Goal: Find specific page/section: Find specific page/section

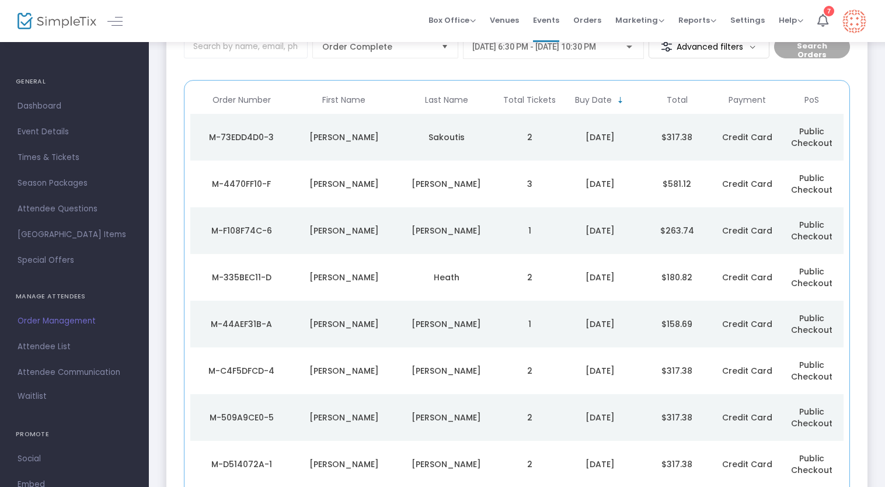
scroll to position [27, 0]
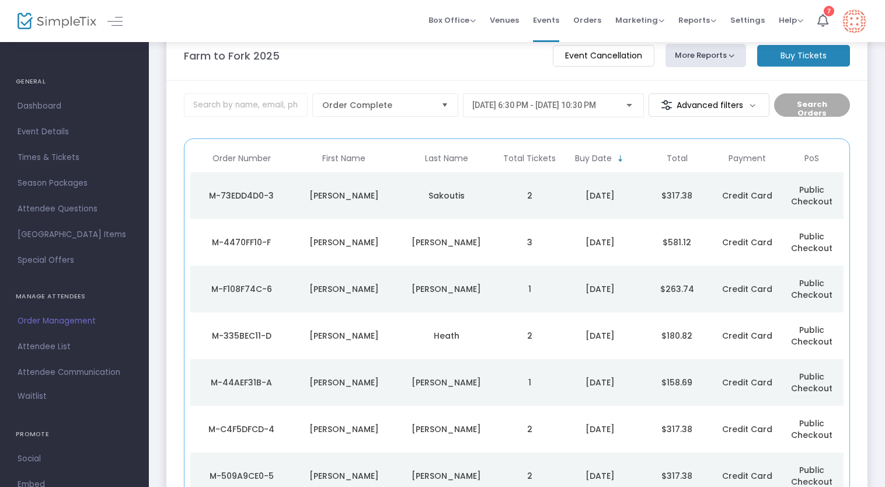
click at [484, 200] on div "Sakoutis" at bounding box center [446, 196] width 97 height 12
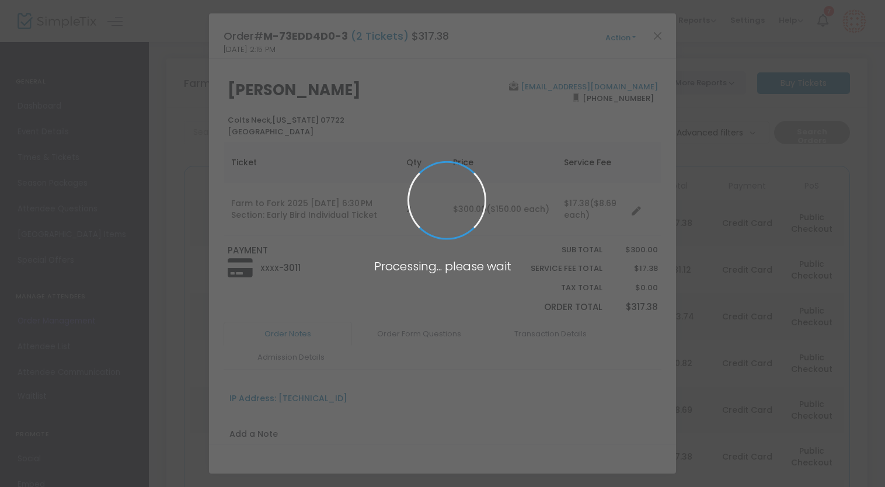
scroll to position [0, 0]
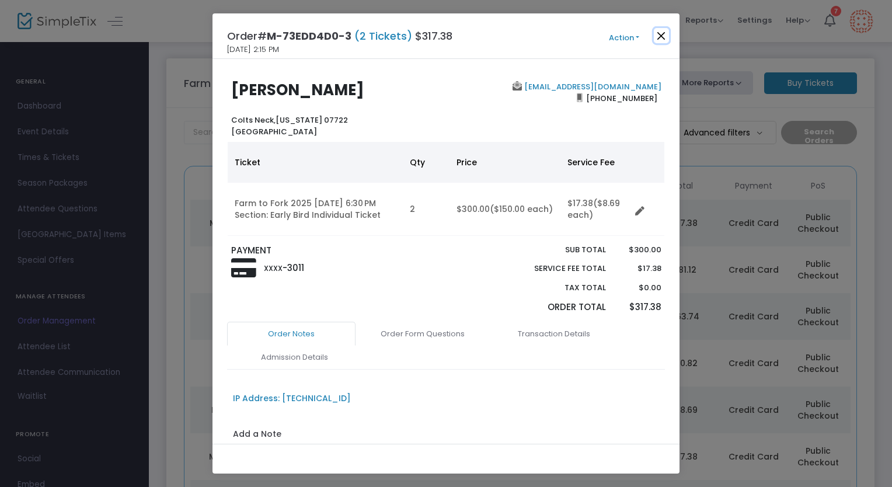
click at [658, 41] on button "Close" at bounding box center [661, 35] width 15 height 15
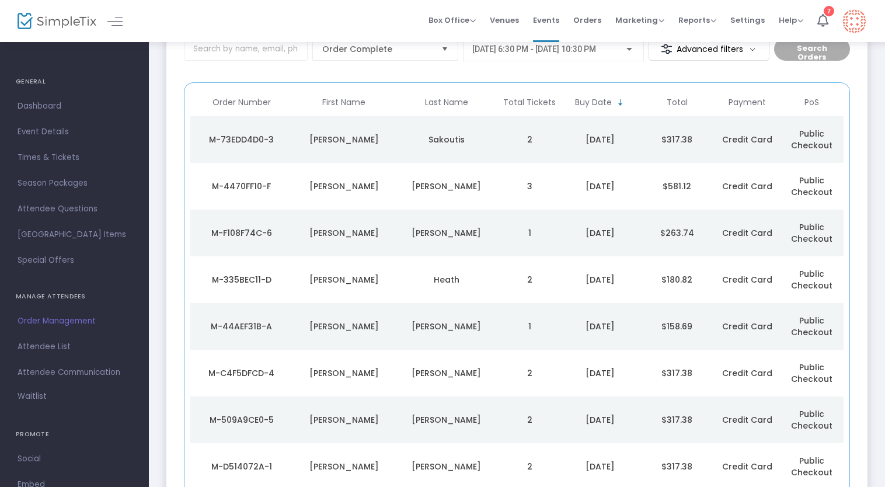
scroll to position [86, 0]
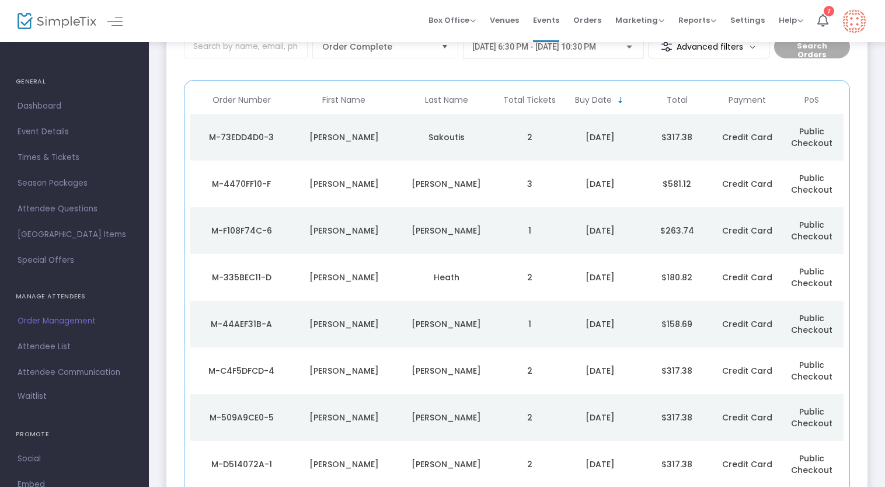
click at [432, 188] on div "[PERSON_NAME]" at bounding box center [446, 184] width 97 height 12
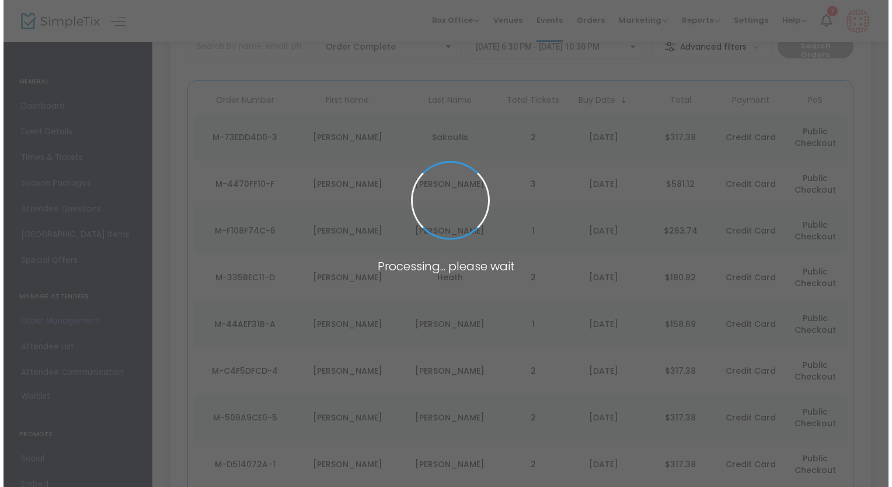
scroll to position [0, 0]
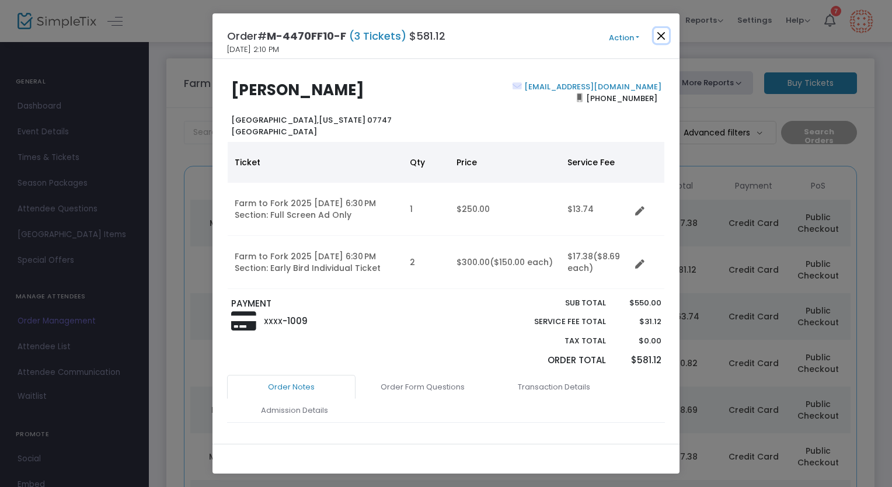
click at [668, 34] on button "Close" at bounding box center [661, 35] width 15 height 15
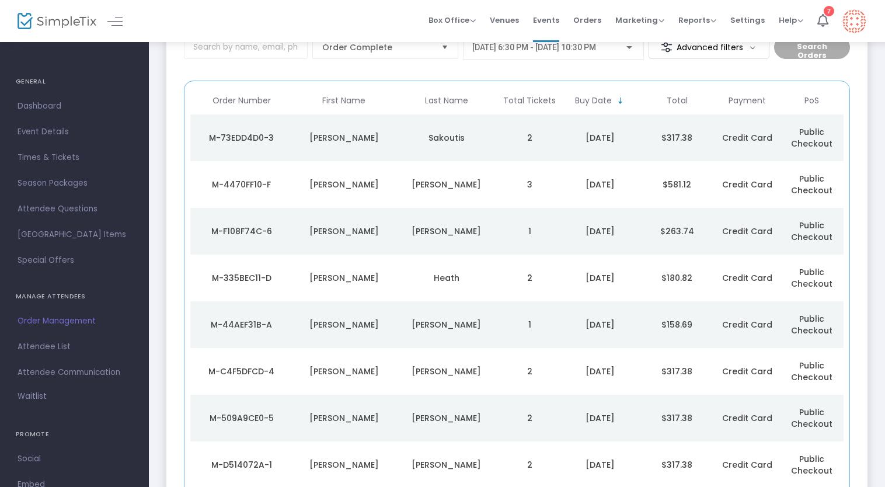
scroll to position [86, 0]
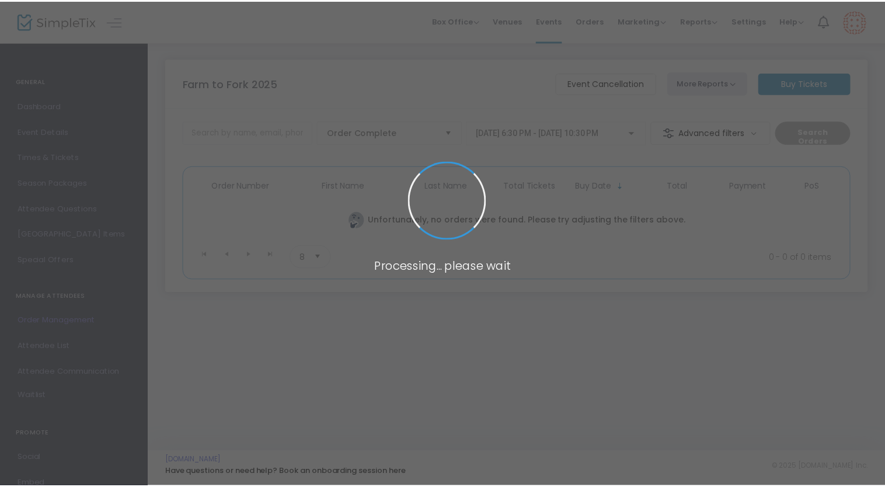
scroll to position [86, 0]
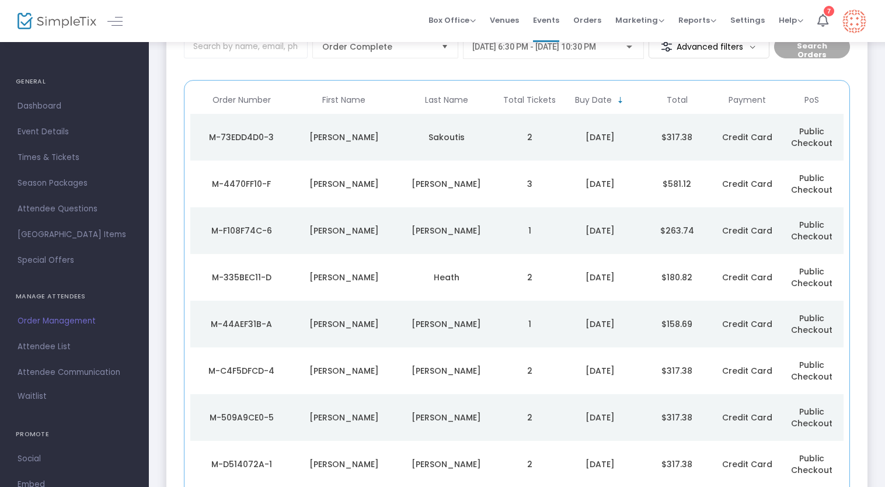
click at [453, 144] on td "Sakoutis" at bounding box center [446, 137] width 103 height 47
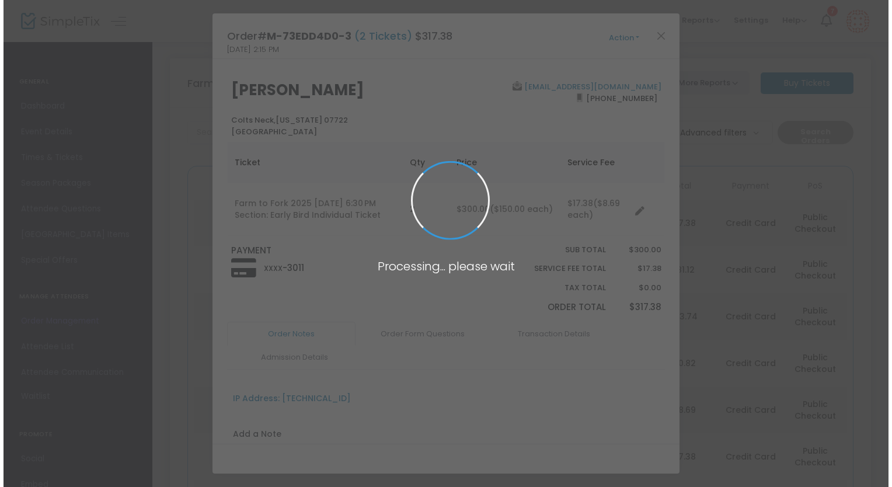
scroll to position [0, 0]
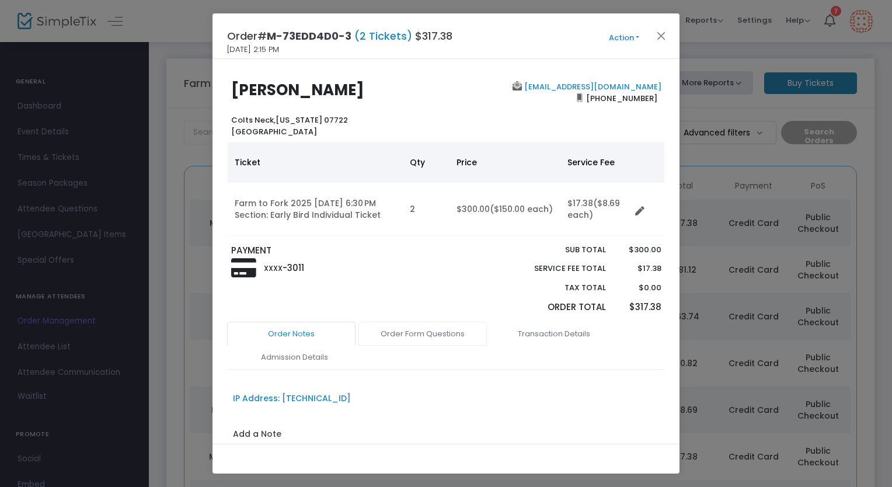
click at [414, 328] on link "Order Form Questions" at bounding box center [422, 334] width 128 height 25
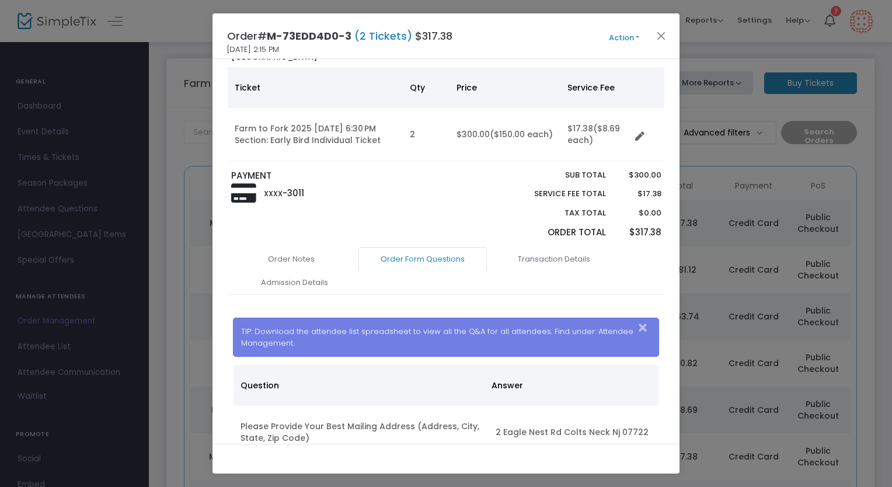
scroll to position [315, 0]
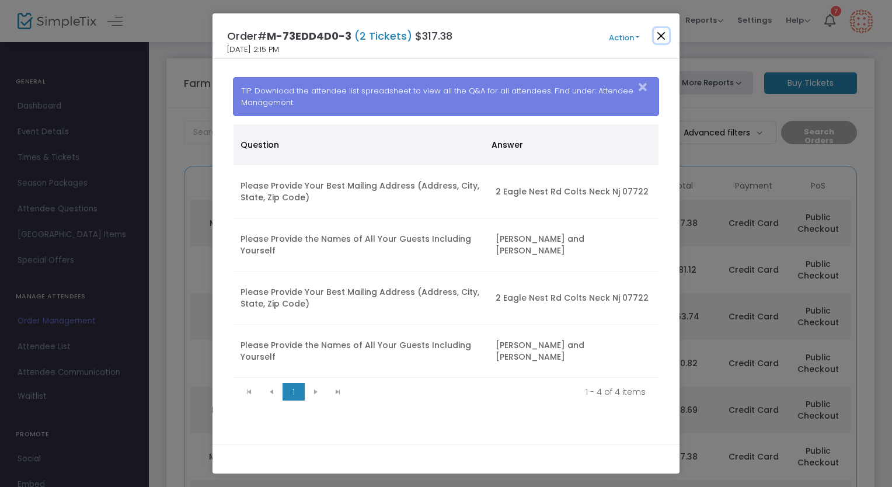
click at [664, 37] on button "Close" at bounding box center [661, 35] width 15 height 15
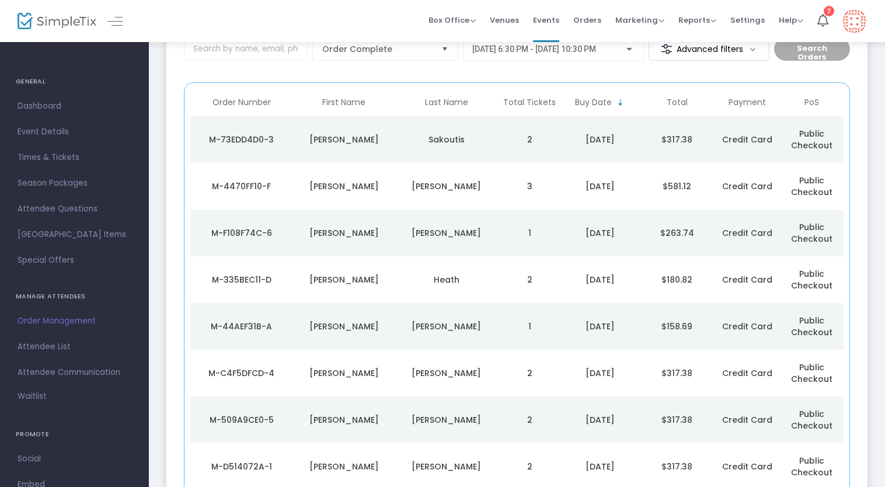
scroll to position [86, 0]
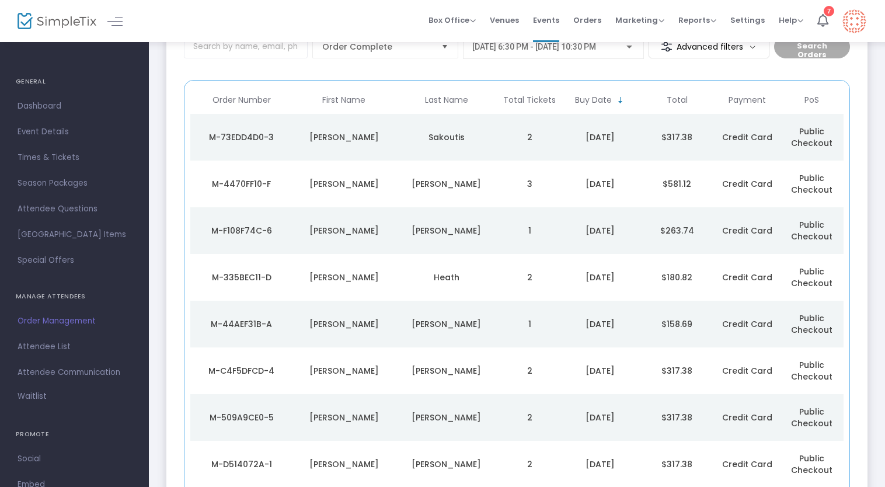
click at [438, 193] on td "[PERSON_NAME]" at bounding box center [446, 183] width 103 height 47
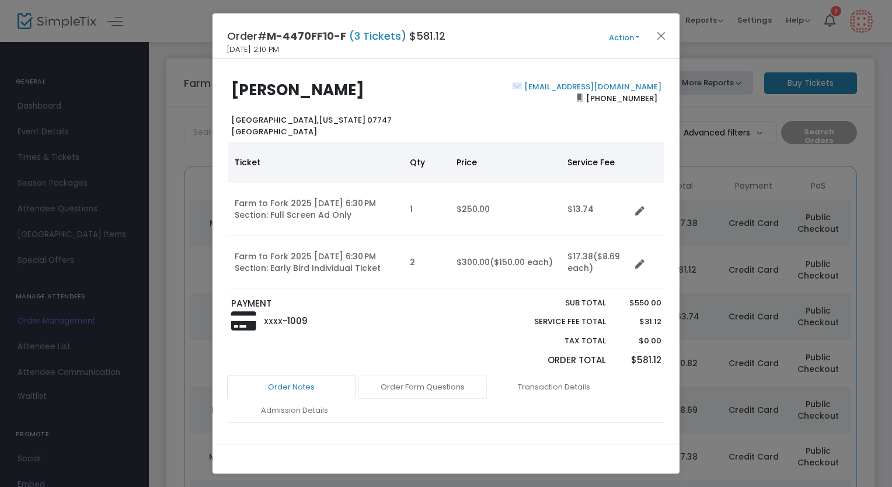
scroll to position [171, 0]
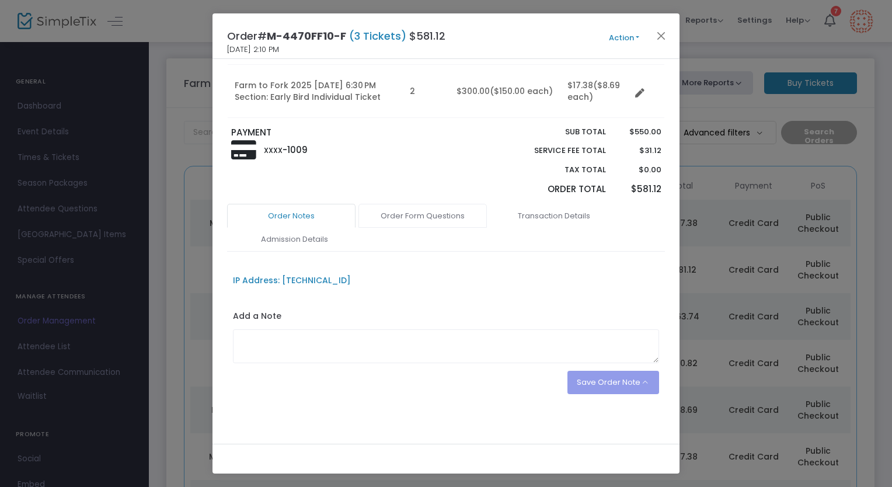
click at [432, 207] on link "Order Form Questions" at bounding box center [422, 216] width 128 height 25
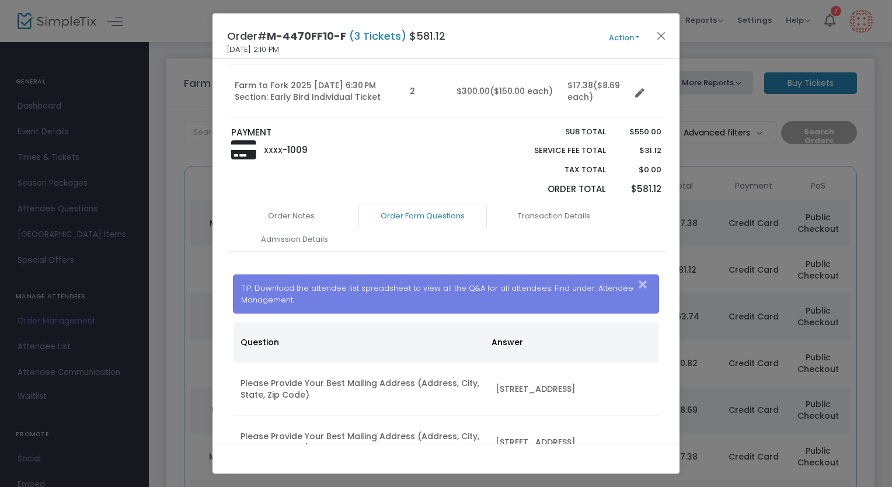
scroll to position [0, 0]
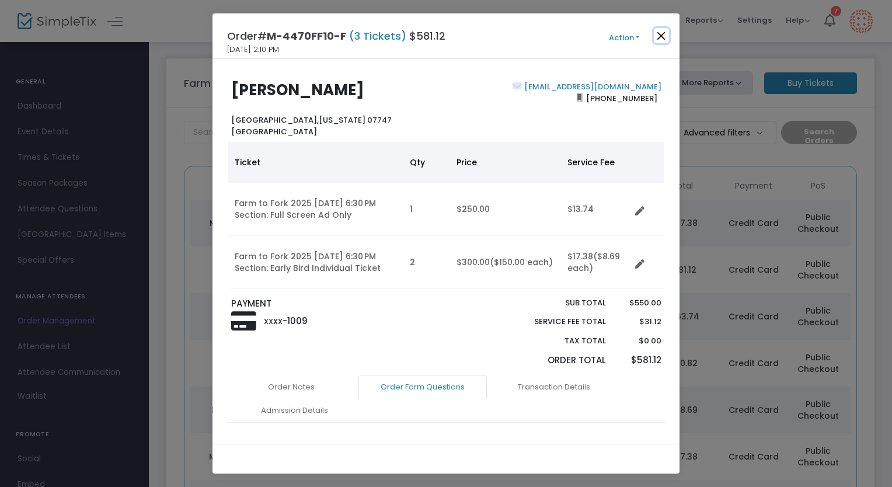
click at [658, 33] on button "Close" at bounding box center [661, 35] width 15 height 15
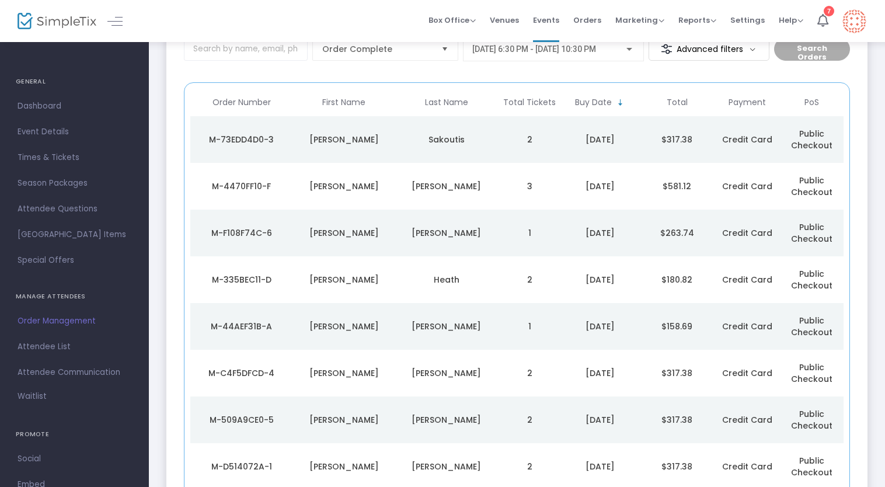
scroll to position [86, 0]
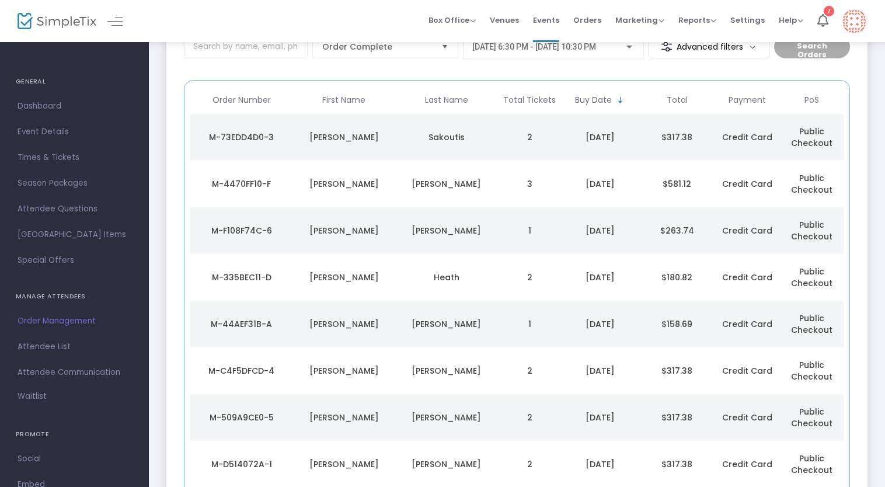
click at [406, 137] on div "Sakoutis" at bounding box center [446, 137] width 97 height 12
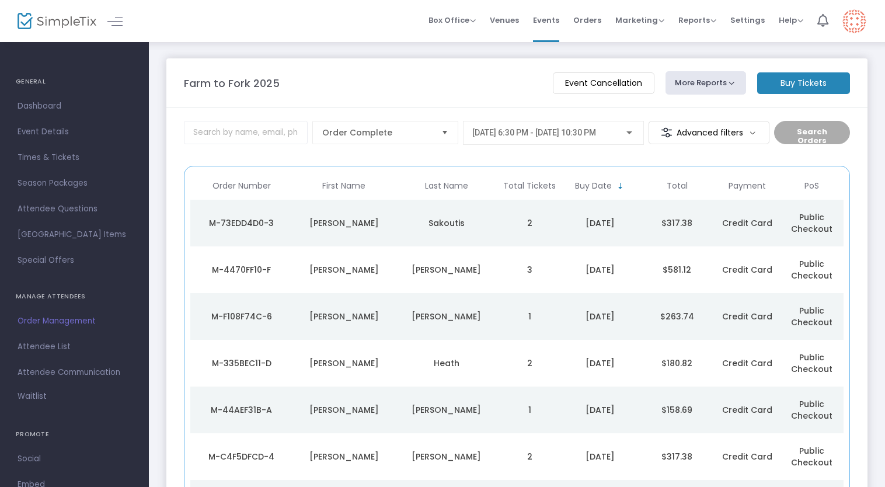
click at [698, 80] on button "More Reports" at bounding box center [705, 82] width 81 height 23
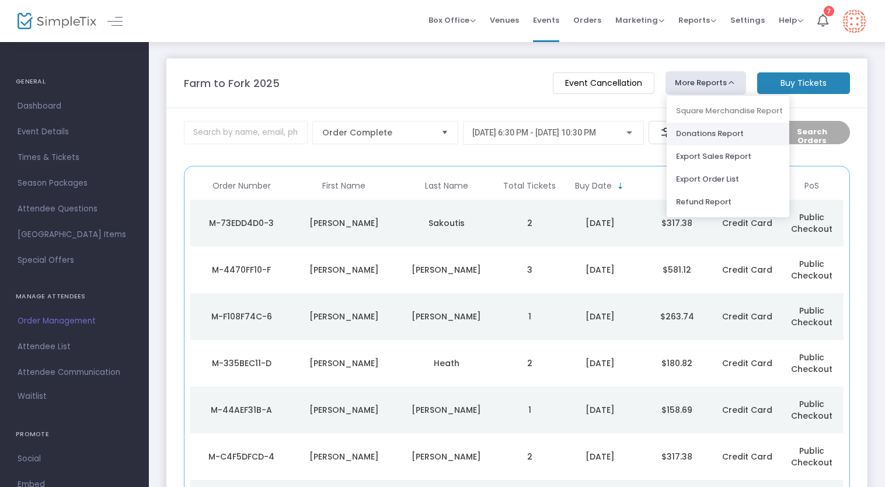
click at [701, 130] on li "Donations Report" at bounding box center [728, 134] width 123 height 23
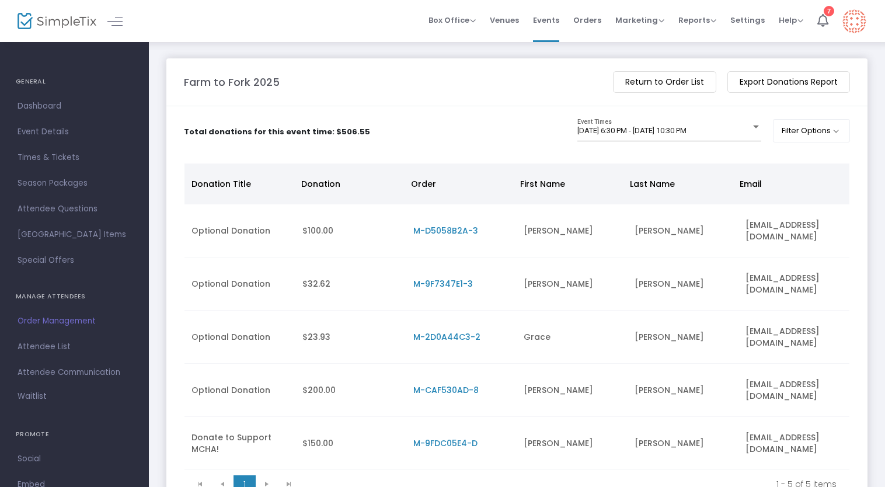
click at [705, 85] on m-button "Return to Order List" at bounding box center [664, 82] width 103 height 22
